Goal: Task Accomplishment & Management: Manage account settings

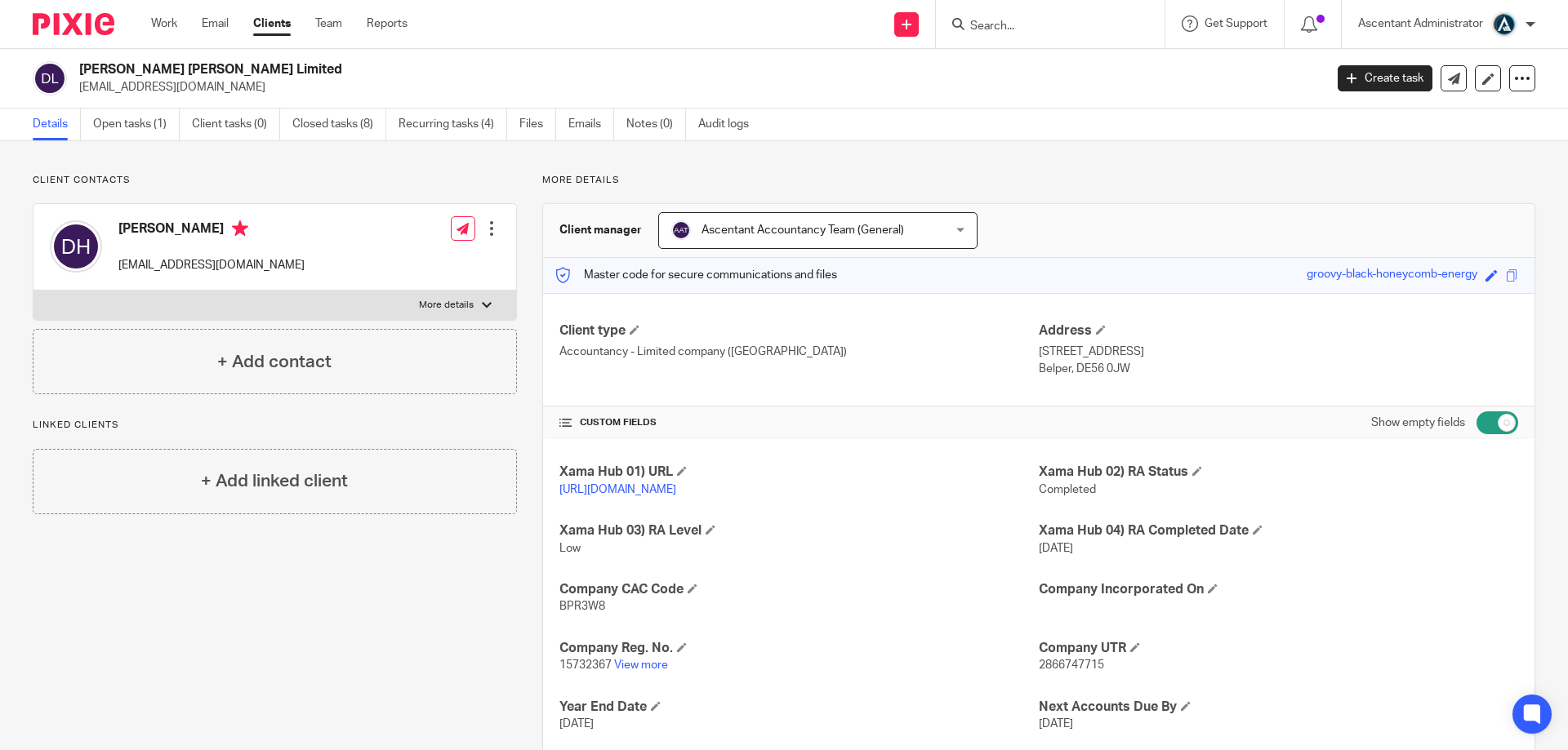
click at [984, 25] on input "Search" at bounding box center [1041, 27] width 147 height 14
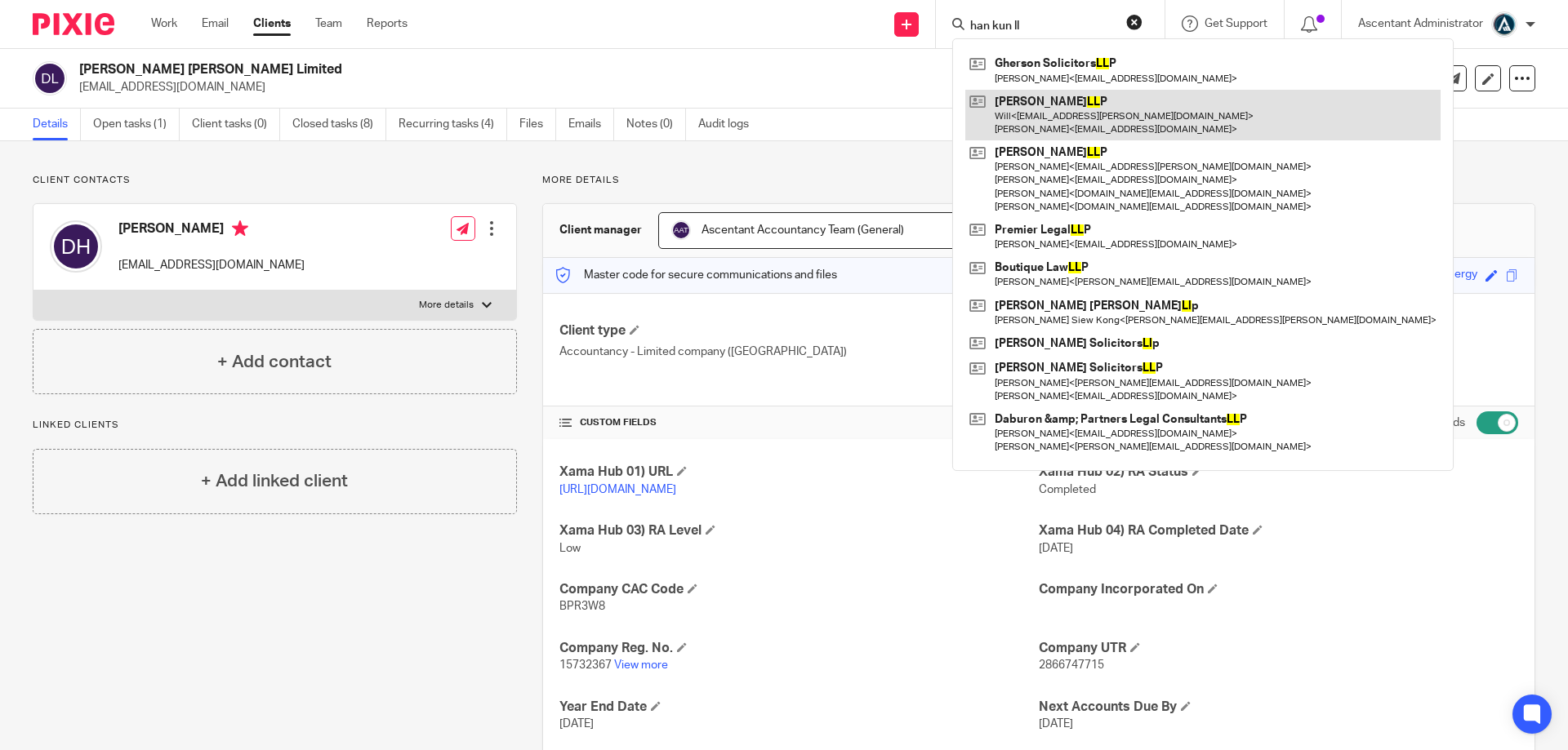
type input "han kun ll"
click at [1052, 122] on link at bounding box center [1203, 115] width 475 height 50
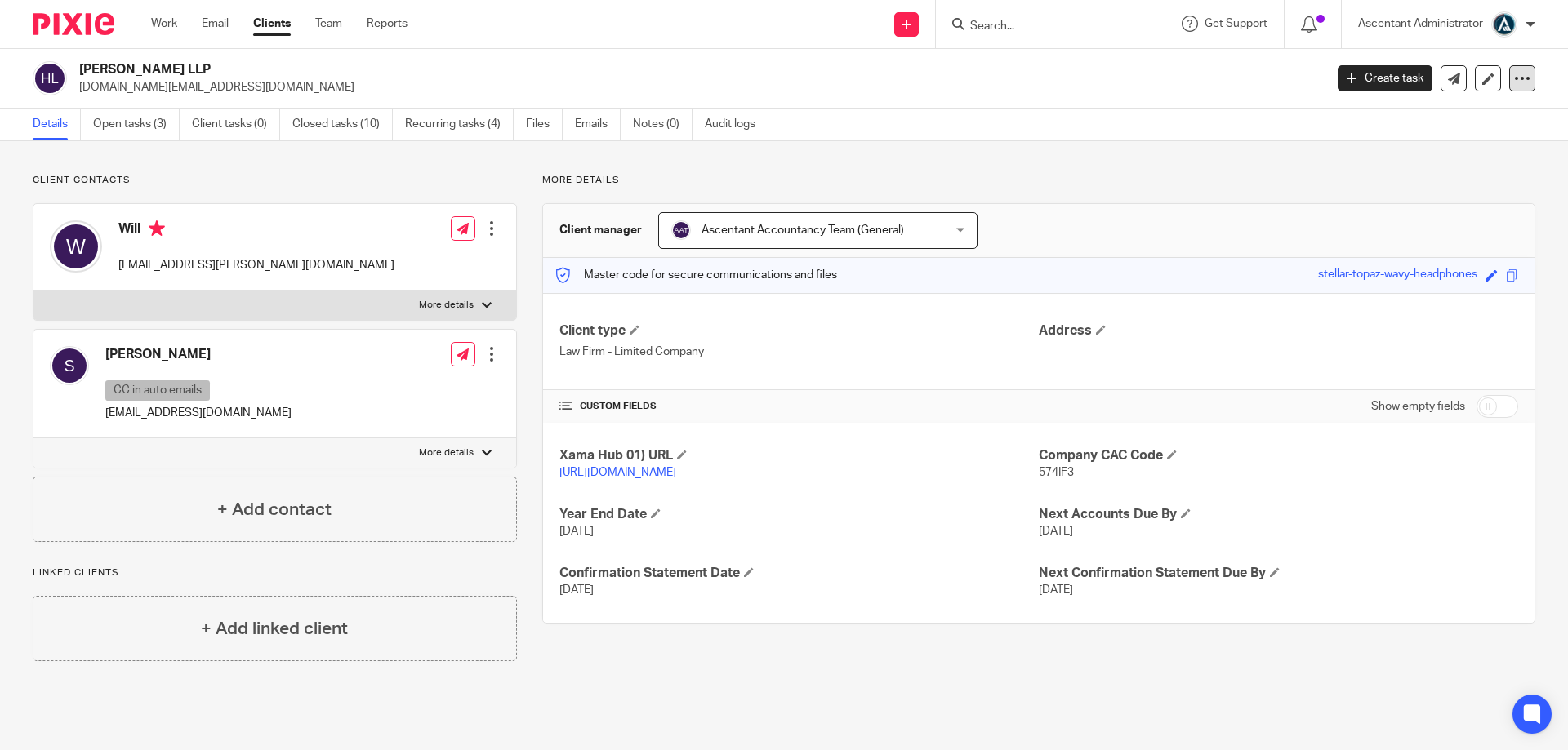
click at [1514, 80] on icon at bounding box center [1522, 78] width 16 height 16
click at [161, 129] on link "Open tasks (3)" at bounding box center [136, 123] width 87 height 32
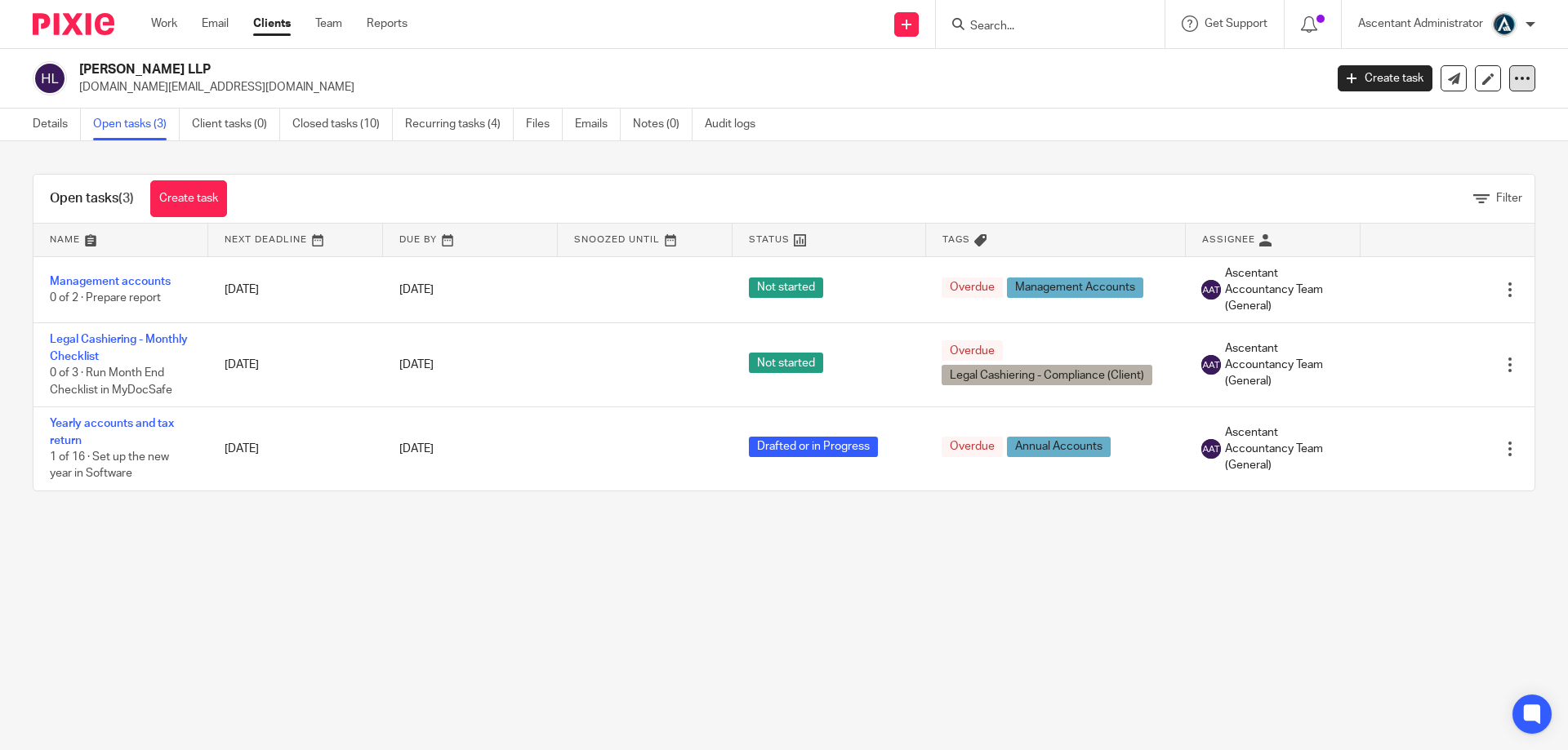
click at [1514, 80] on icon at bounding box center [1522, 78] width 16 height 16
click at [1426, 186] on button "Archive client" at bounding box center [1421, 190] width 180 height 22
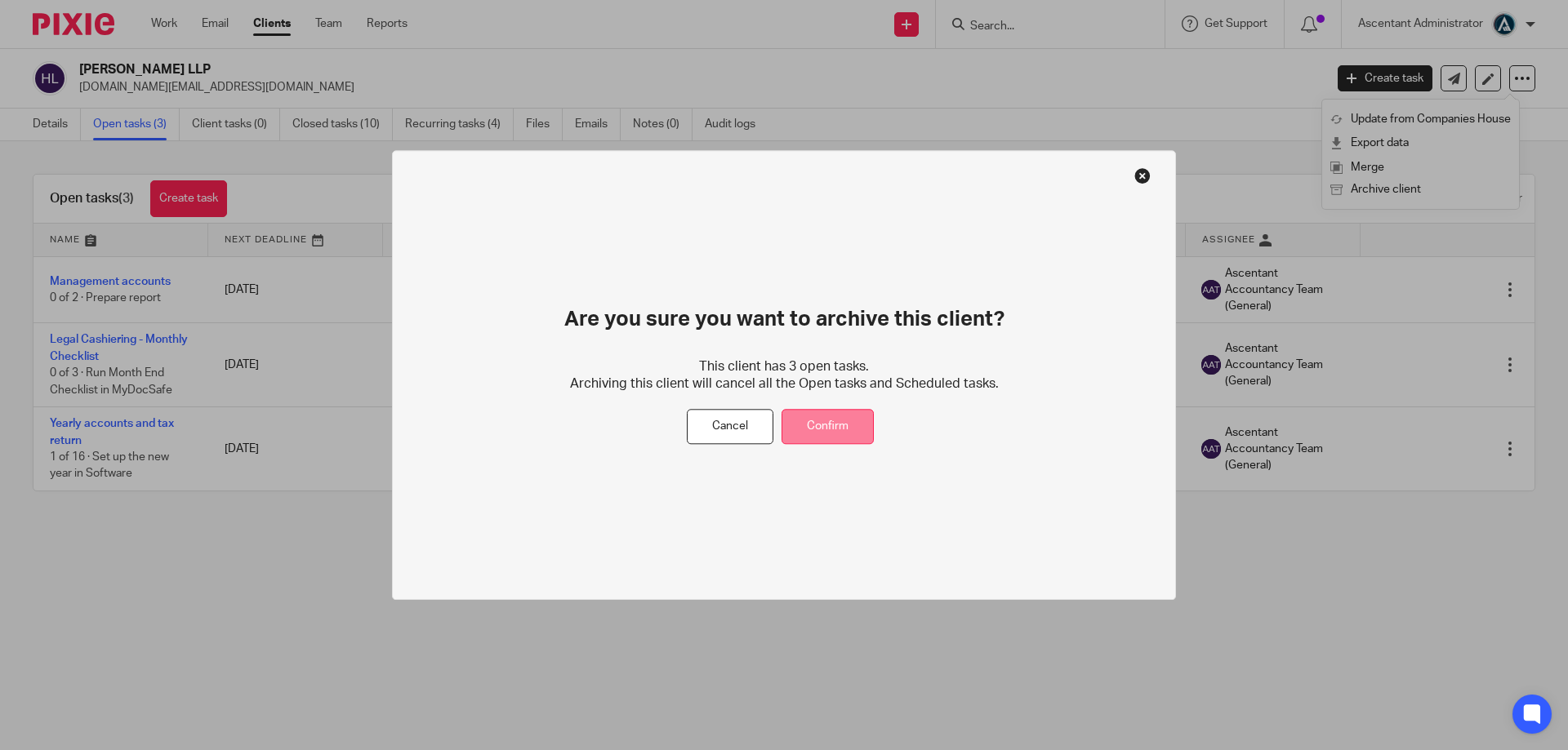
click at [834, 424] on button "Confirm" at bounding box center [828, 427] width 92 height 35
